Goal: Find contact information: Find contact information

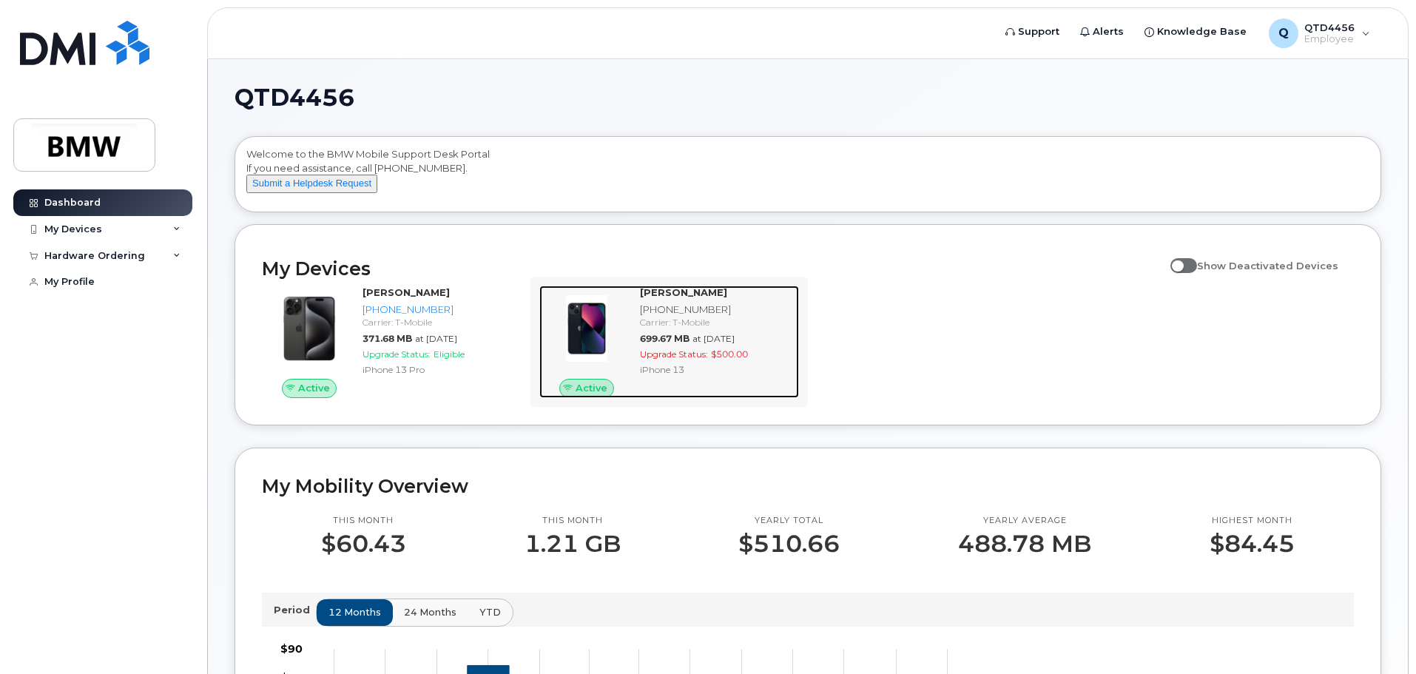
click at [686, 317] on div "[PHONE_NUMBER]" at bounding box center [716, 310] width 153 height 14
